Goal: Submit feedback/report problem

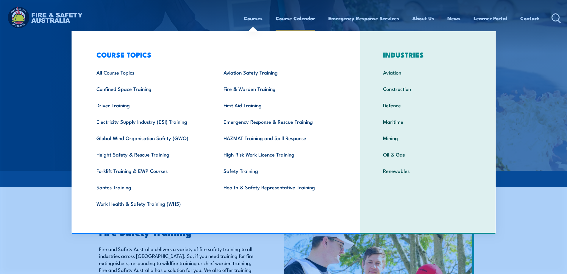
click at [299, 19] on link "Course Calendar" at bounding box center [296, 18] width 40 height 16
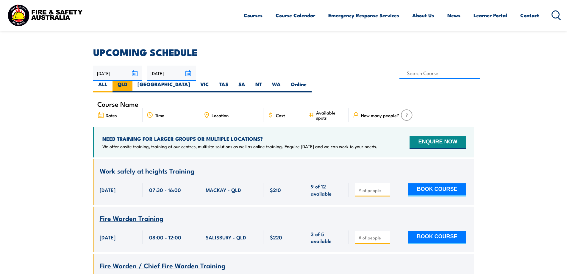
click at [133, 81] on label "QLD" at bounding box center [123, 87] width 20 height 12
click at [131, 81] on input "QLD" at bounding box center [129, 83] width 4 height 4
radio input "true"
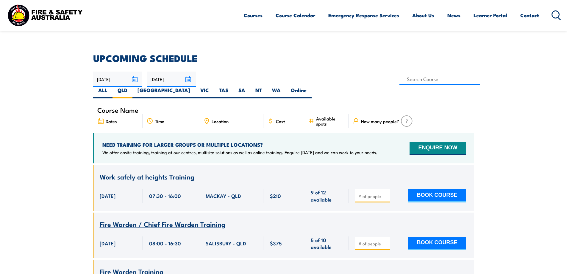
scroll to position [149, 0]
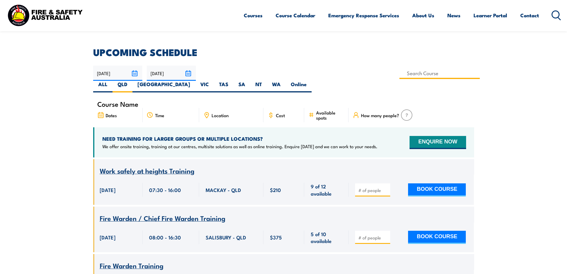
click at [400, 72] on input at bounding box center [440, 73] width 81 height 12
type input "Work Safely at Heights Training"
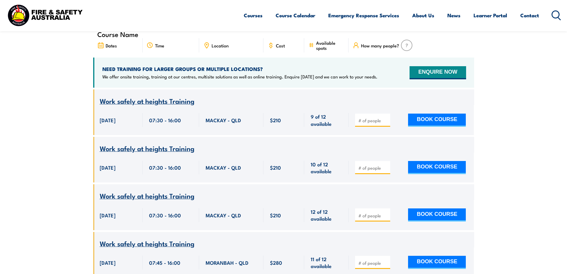
scroll to position [256, 0]
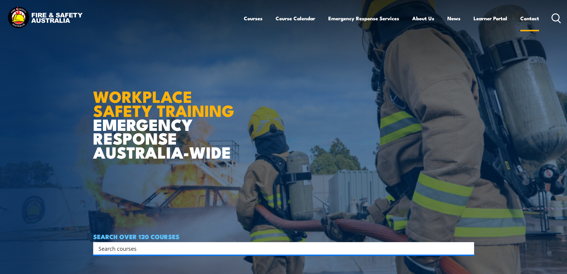
click at [528, 18] on link "Contact" at bounding box center [530, 18] width 19 height 16
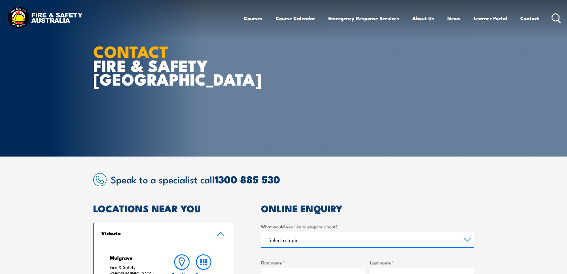
scroll to position [179, 0]
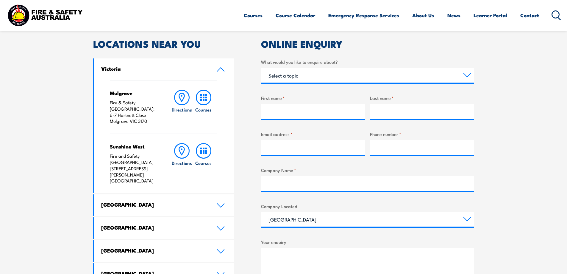
click at [160, 217] on link "[GEOGRAPHIC_DATA]" at bounding box center [164, 228] width 140 height 22
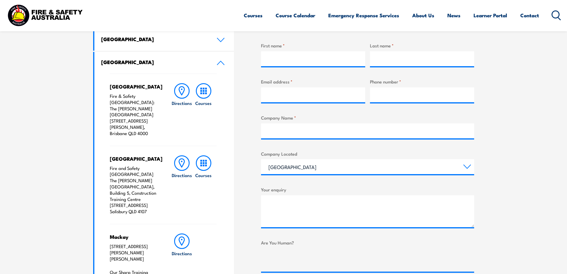
scroll to position [149, 0]
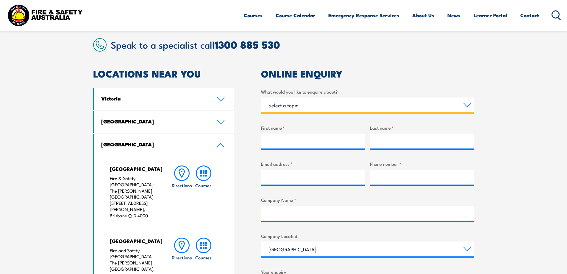
click at [335, 105] on select "Select a topic Training Emergency Response Services General Enquiry" at bounding box center [367, 104] width 213 height 15
select select "Training"
click at [261, 97] on select "Select a topic Training Emergency Response Services General Enquiry" at bounding box center [367, 104] width 213 height 15
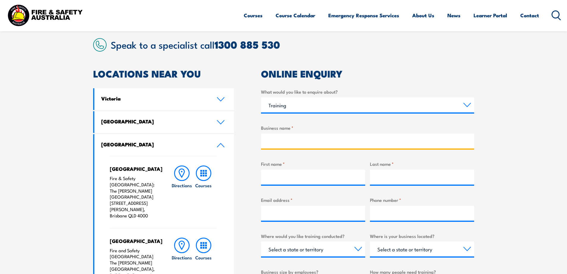
click at [299, 139] on input "Business name *" at bounding box center [367, 140] width 213 height 15
type input "Optus"
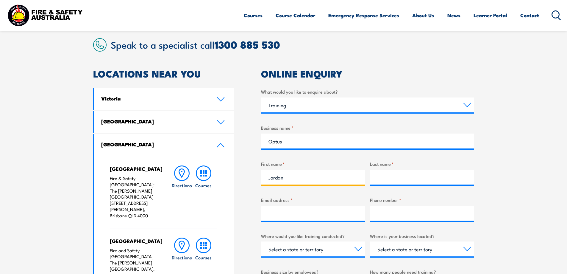
type input "Jordan"
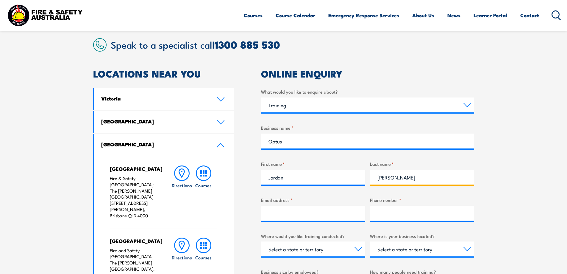
type input "Blackman"
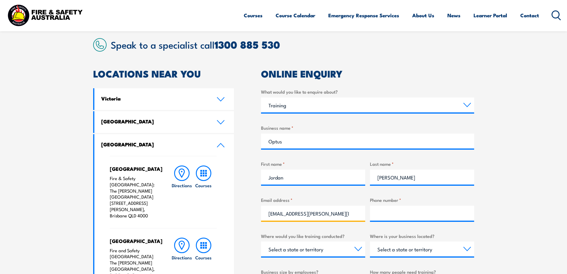
type input "jordan.blackman@optus.com.au"
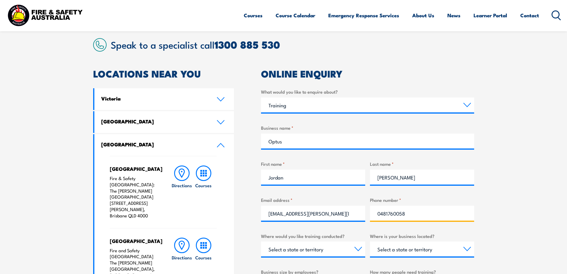
type input "0481760058"
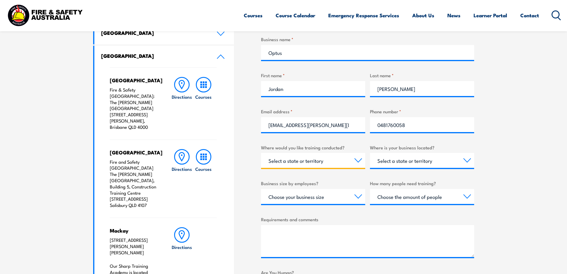
scroll to position [238, 0]
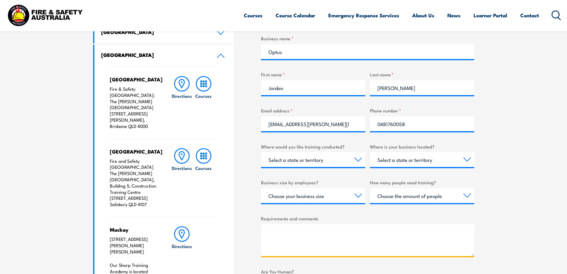
click at [318, 234] on textarea "Requirements and comments" at bounding box center [367, 240] width 213 height 32
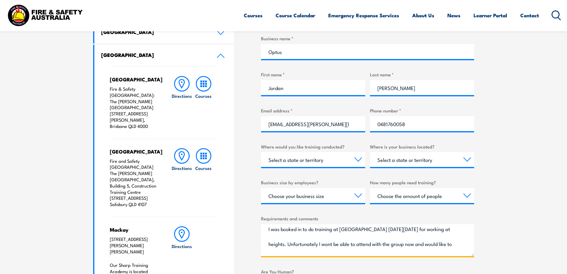
scroll to position [28, 0]
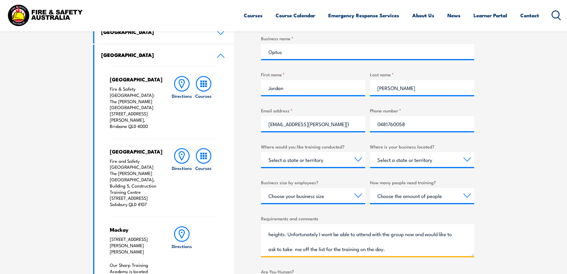
click at [426, 247] on textarea "Good Afternoon, I was booked in to do training at Salisbury on Monday the 8th S…" at bounding box center [367, 240] width 213 height 32
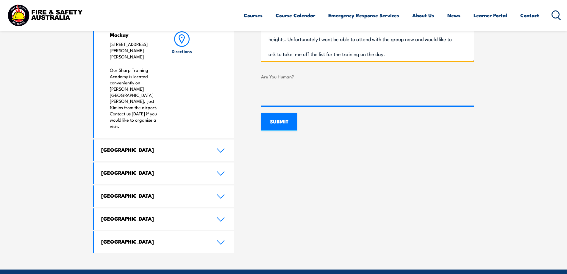
scroll to position [447, 0]
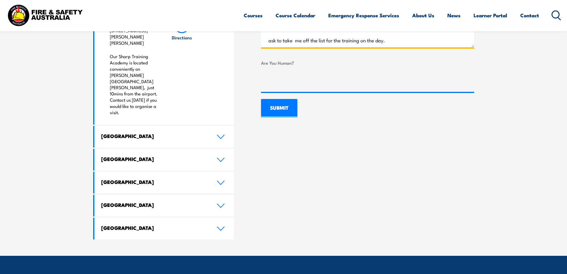
type textarea "Good Afternoon, I was booked in to do training at Salisbury on Monday the 8th S…"
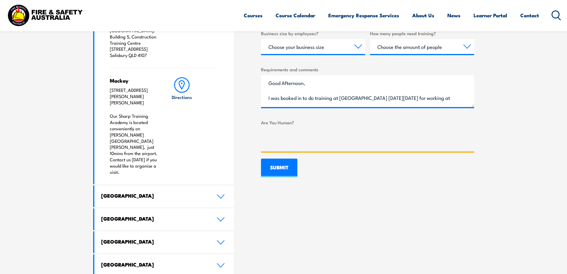
scroll to position [28, 0]
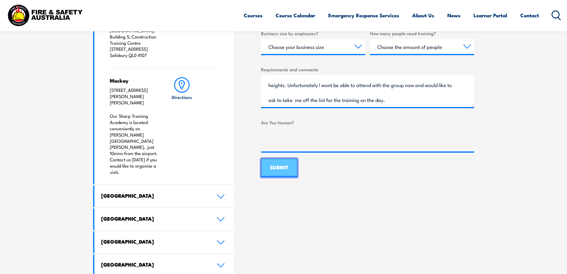
click at [284, 169] on input "SUBMIT" at bounding box center [279, 167] width 36 height 18
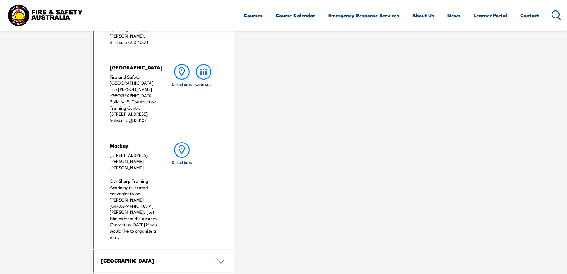
scroll to position [238, 0]
